Goal: Information Seeking & Learning: Learn about a topic

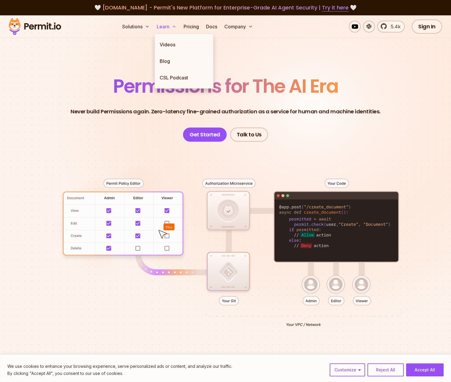
click at [160, 27] on button "Learn" at bounding box center [166, 27] width 24 height 12
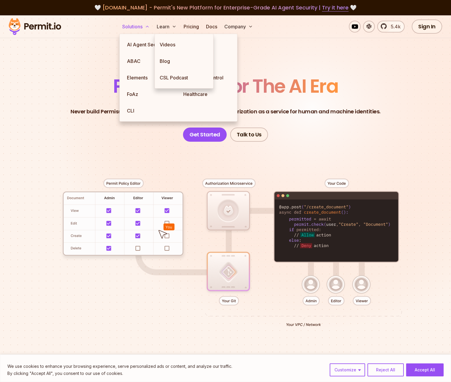
click at [148, 29] on button "Solutions" at bounding box center [136, 27] width 32 height 12
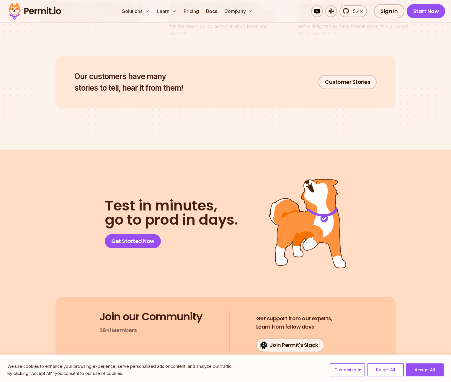
scroll to position [3047, 0]
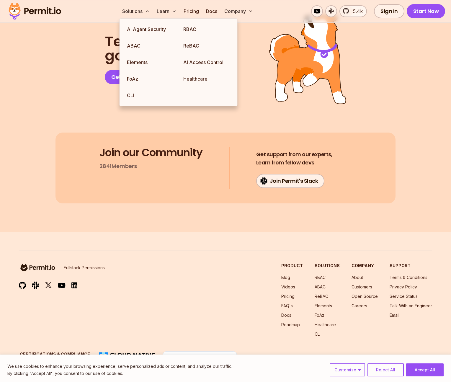
click at [322, 295] on ul "RBAC ABAC ReBAC Elements FoAz Healthcare CLI" at bounding box center [326, 305] width 25 height 63
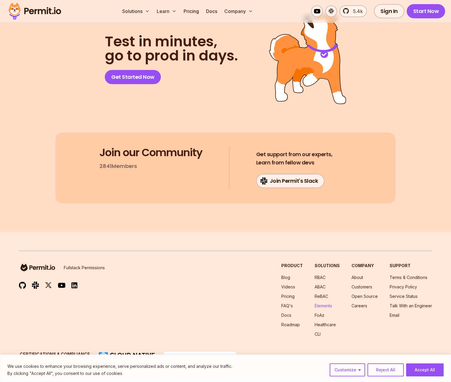
click at [323, 303] on link "Elements" at bounding box center [322, 305] width 17 height 5
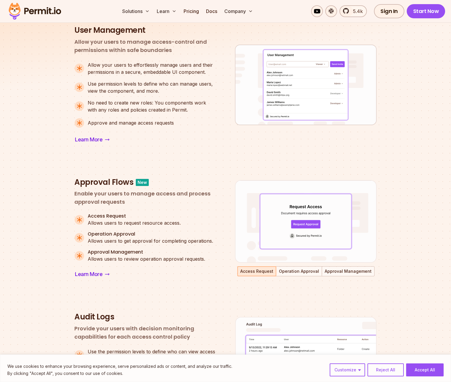
scroll to position [326, 0]
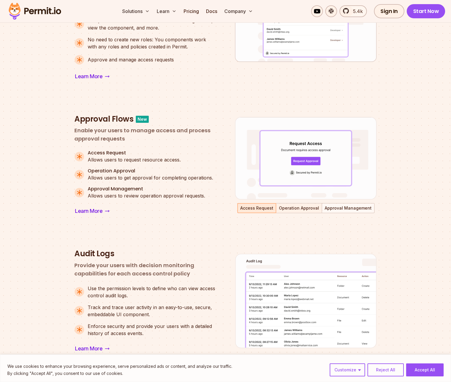
click at [303, 211] on button "Operation Approval" at bounding box center [298, 208] width 45 height 9
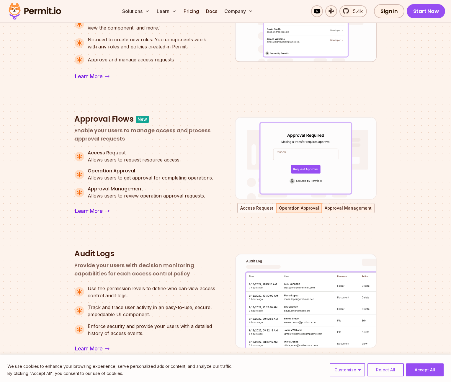
click at [328, 209] on button "Approval Management" at bounding box center [348, 208] width 52 height 9
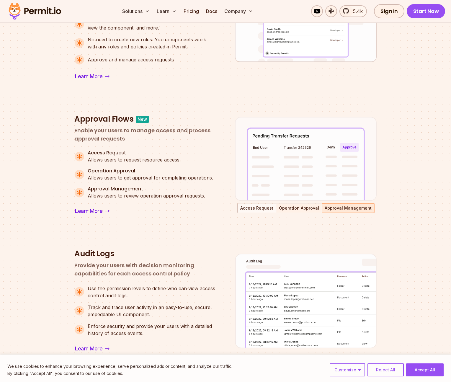
click at [300, 210] on button "Operation Approval" at bounding box center [298, 208] width 45 height 9
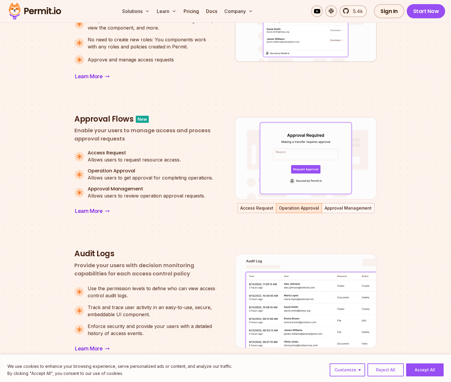
click at [256, 209] on button "Access Request" at bounding box center [257, 208] width 38 height 9
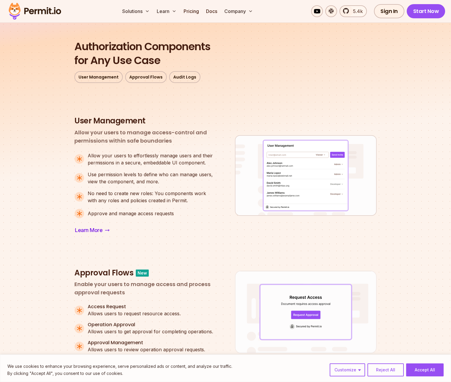
scroll to position [170, 0]
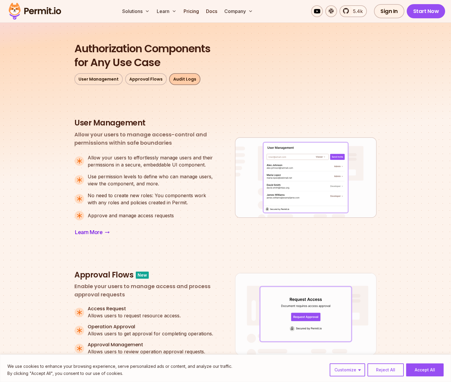
click at [183, 80] on link "Audit Logs" at bounding box center [184, 79] width 31 height 12
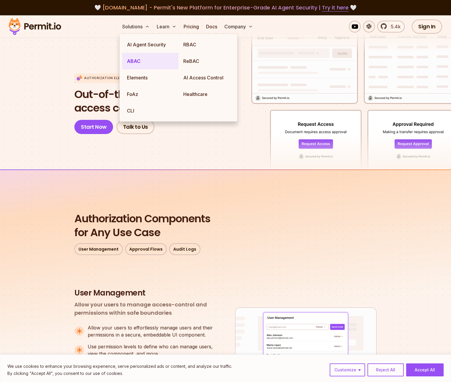
click at [142, 61] on link "ABAC" at bounding box center [150, 61] width 56 height 17
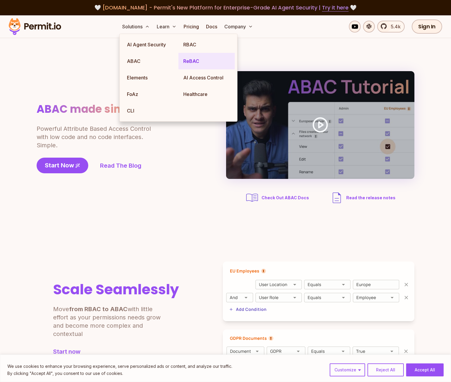
click at [191, 64] on link "ReBAC" at bounding box center [206, 61] width 56 height 17
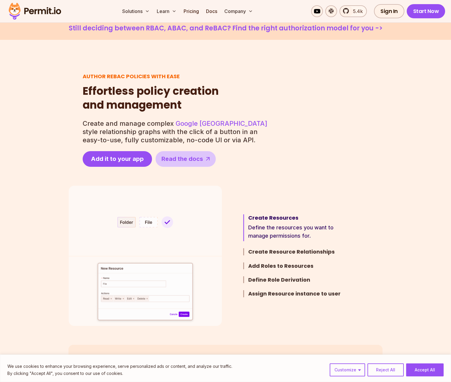
scroll to position [237, 0]
